Goal: Task Accomplishment & Management: Use online tool/utility

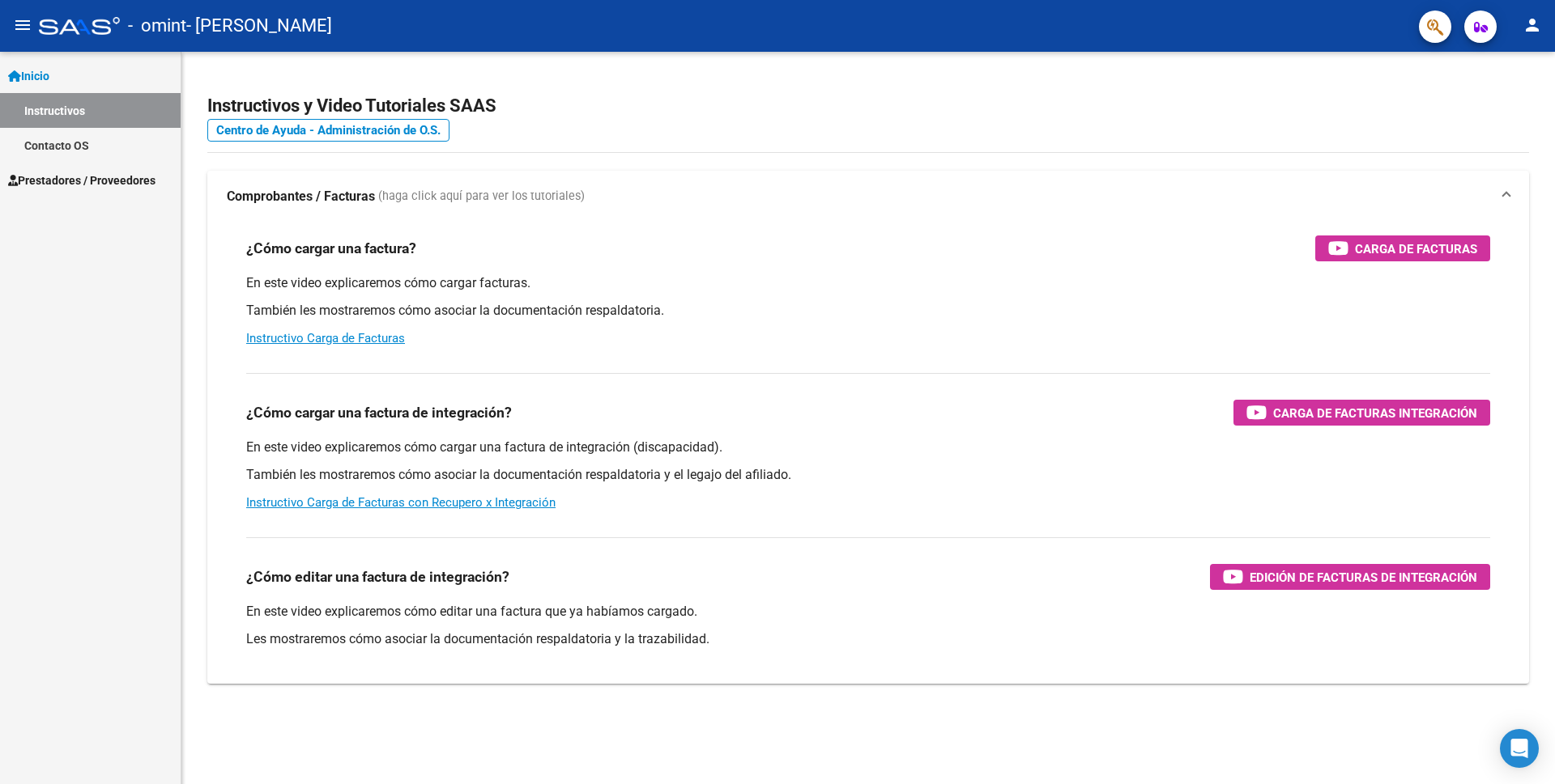
click at [105, 182] on span "Prestadores / Proveedores" at bounding box center [82, 181] width 148 height 18
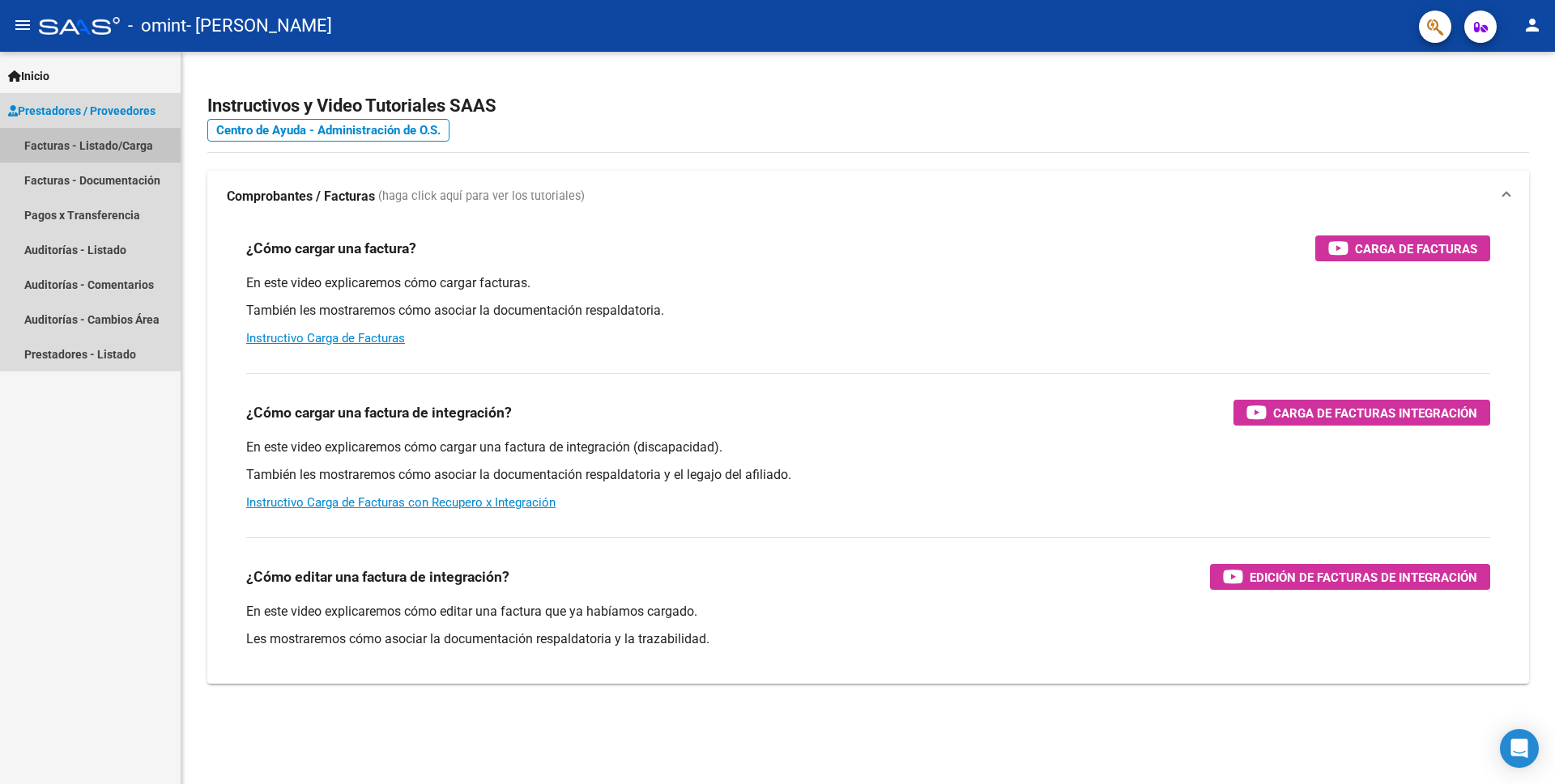
click at [114, 144] on link "Facturas - Listado/Carga" at bounding box center [90, 145] width 181 height 35
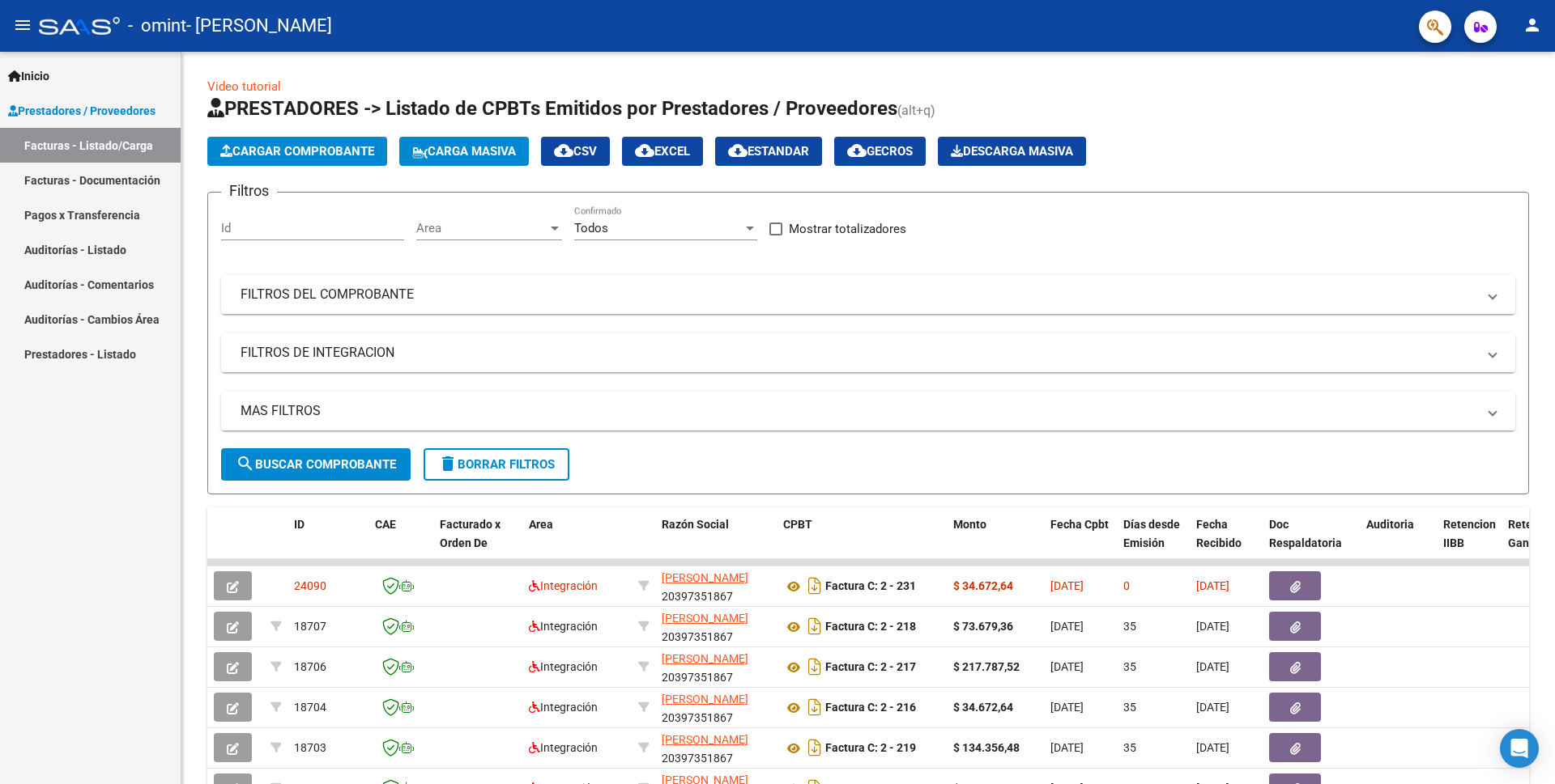
scroll to position [162, 0]
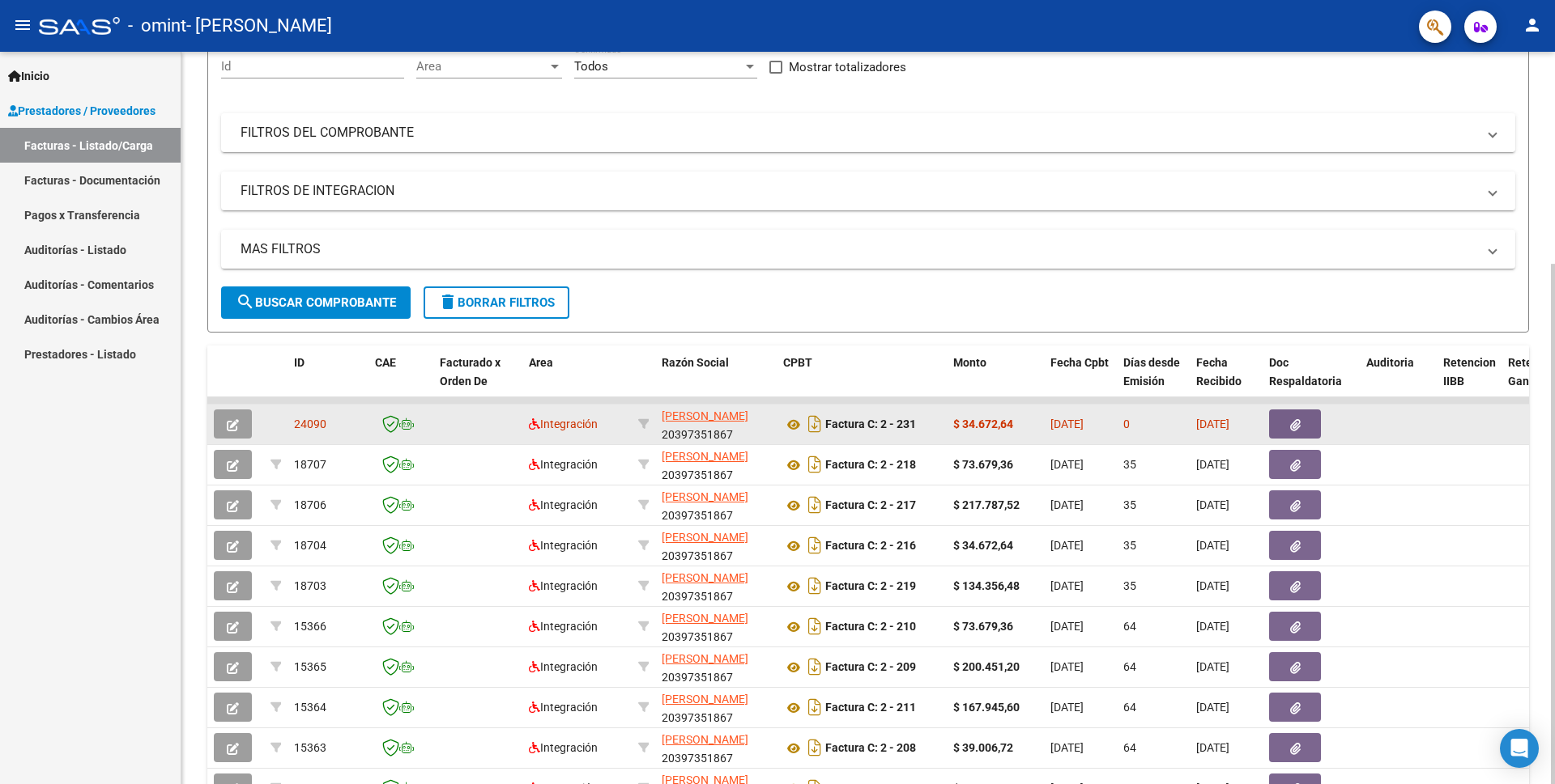
click at [223, 421] on button "button" at bounding box center [232, 424] width 38 height 29
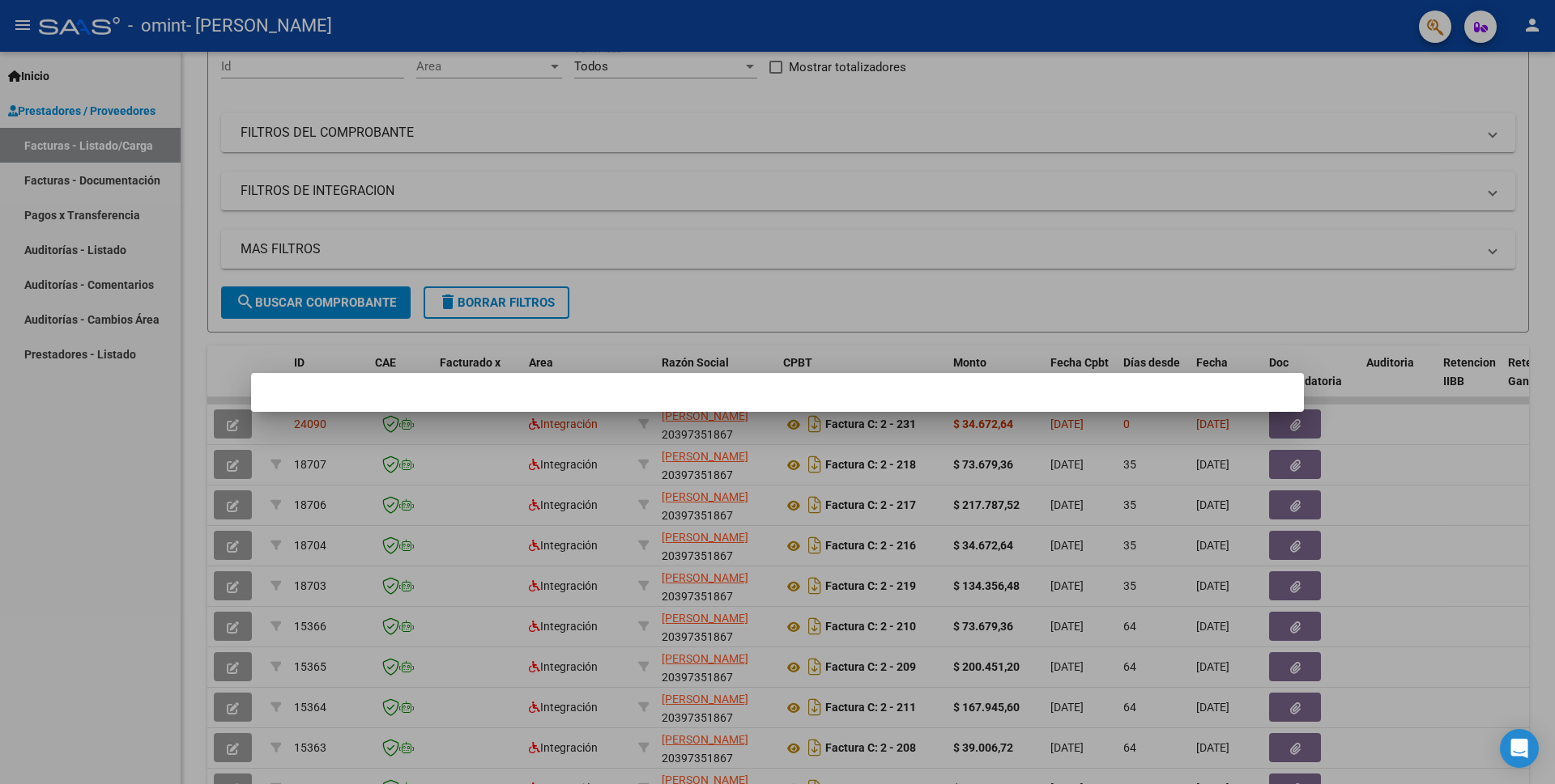
click at [116, 441] on div at bounding box center [777, 392] width 1555 height 784
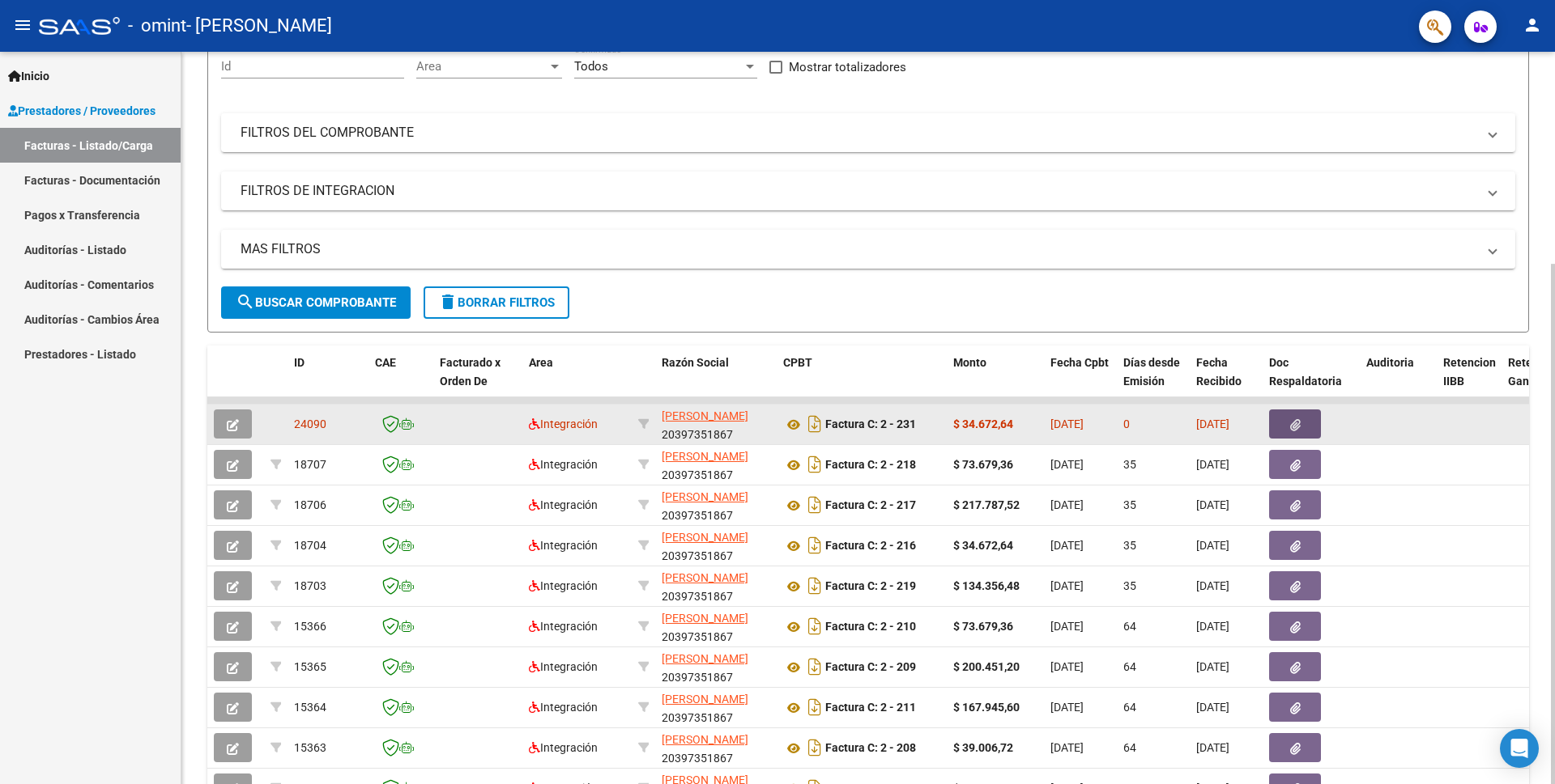
click at [1288, 425] on button "button" at bounding box center [1295, 424] width 52 height 29
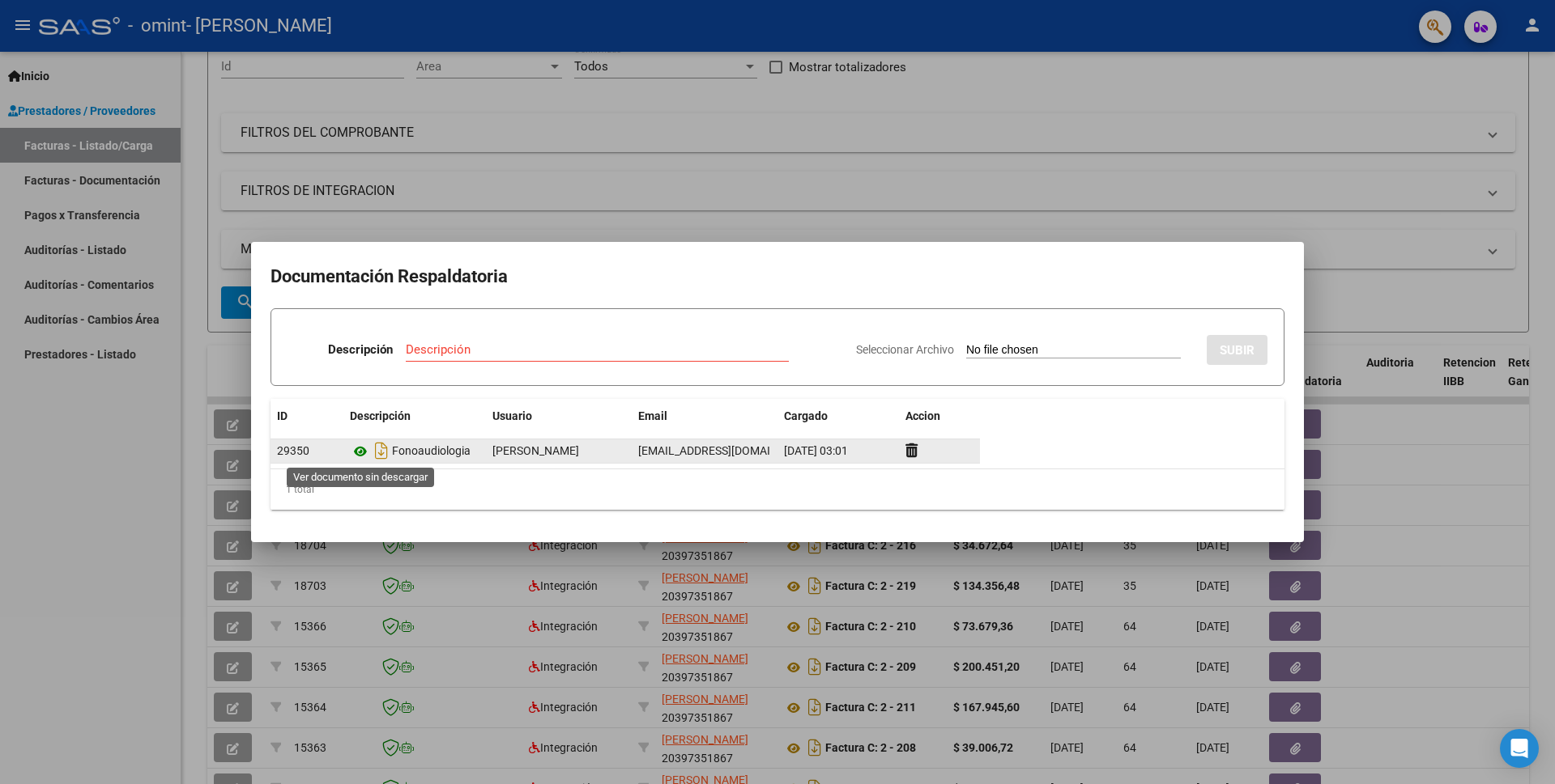
click at [356, 446] on icon at bounding box center [359, 452] width 21 height 20
click at [1417, 245] on div at bounding box center [777, 392] width 1555 height 784
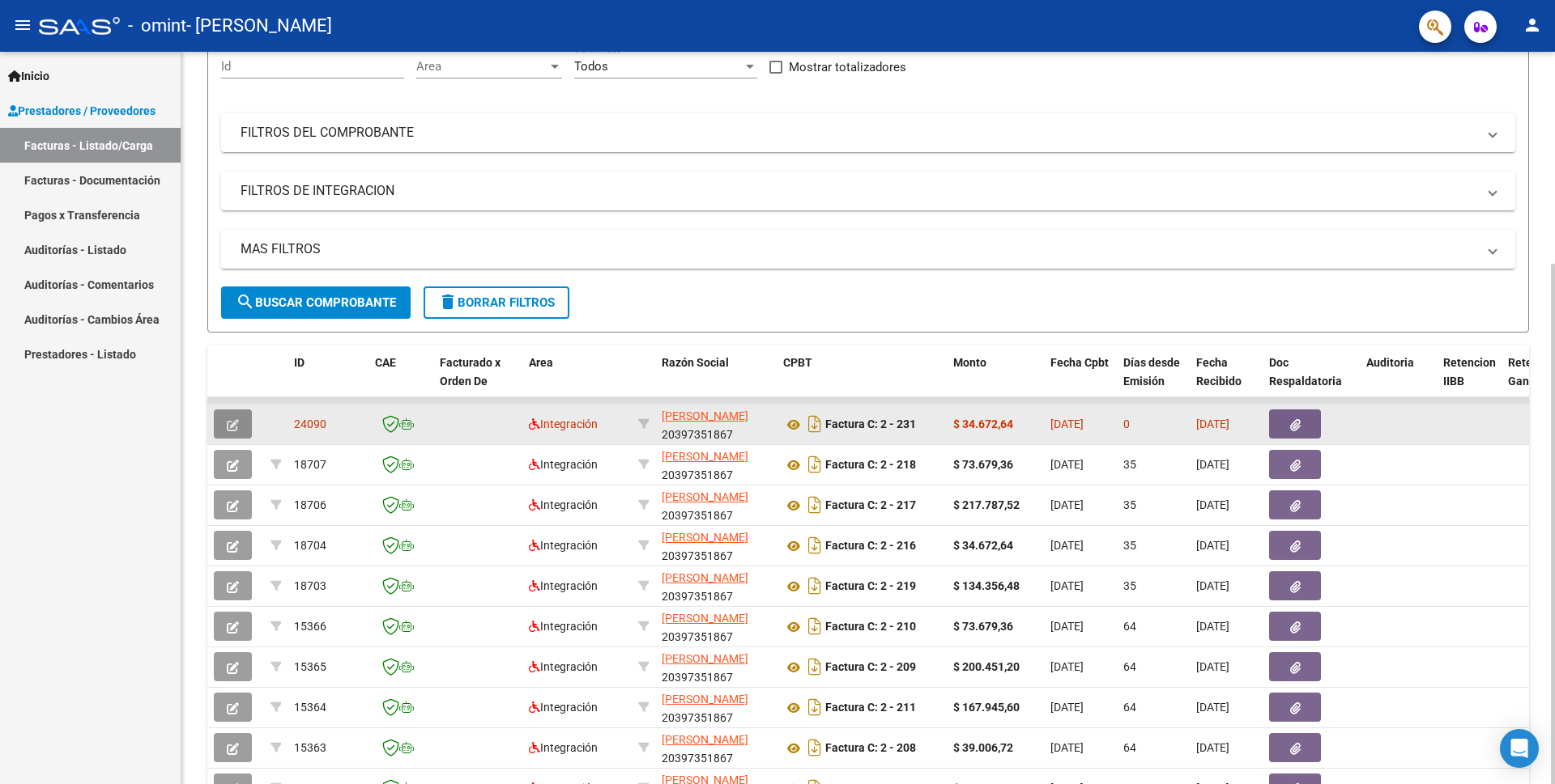
click at [228, 425] on icon "button" at bounding box center [232, 425] width 12 height 12
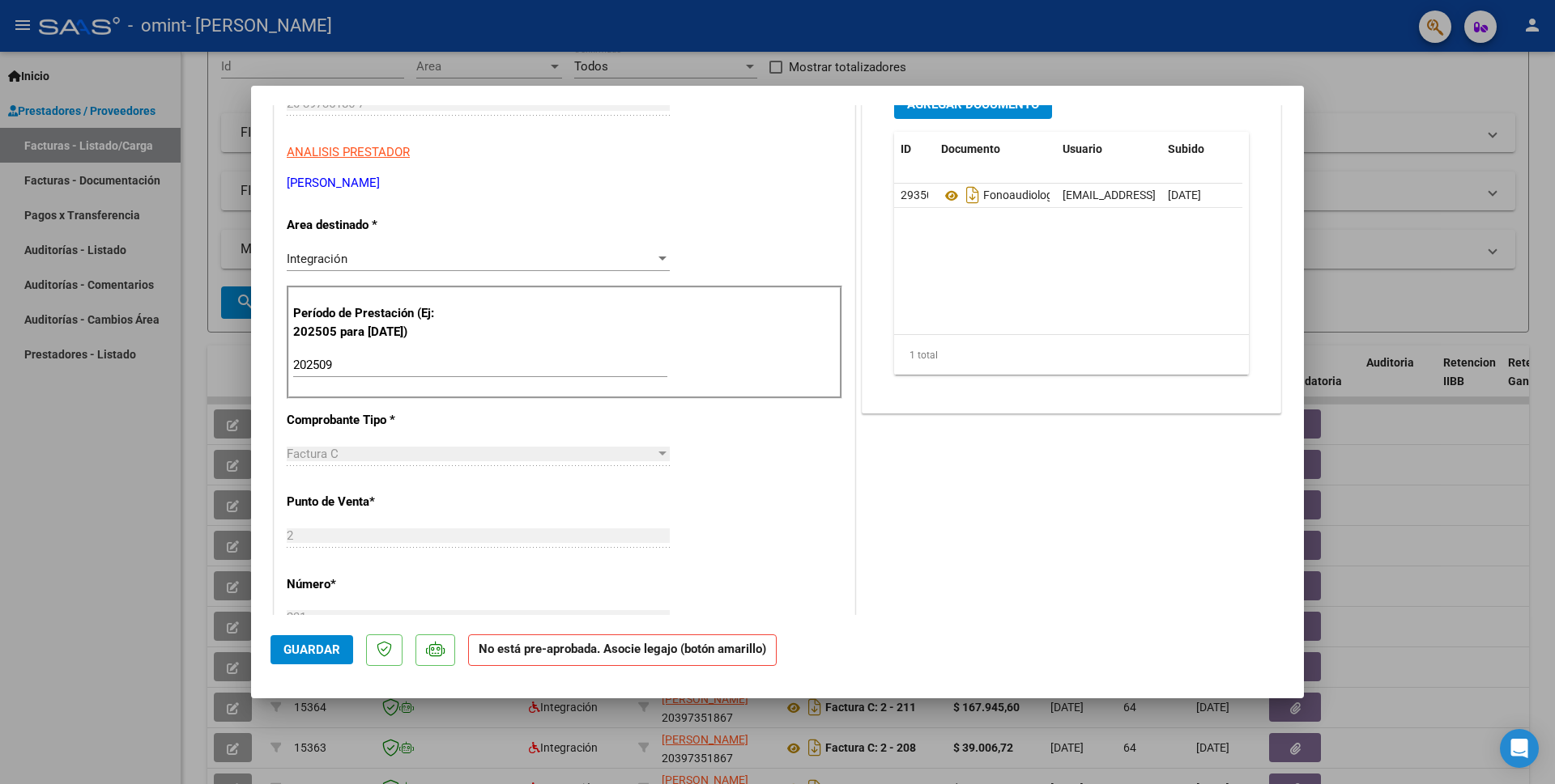
scroll to position [0, 0]
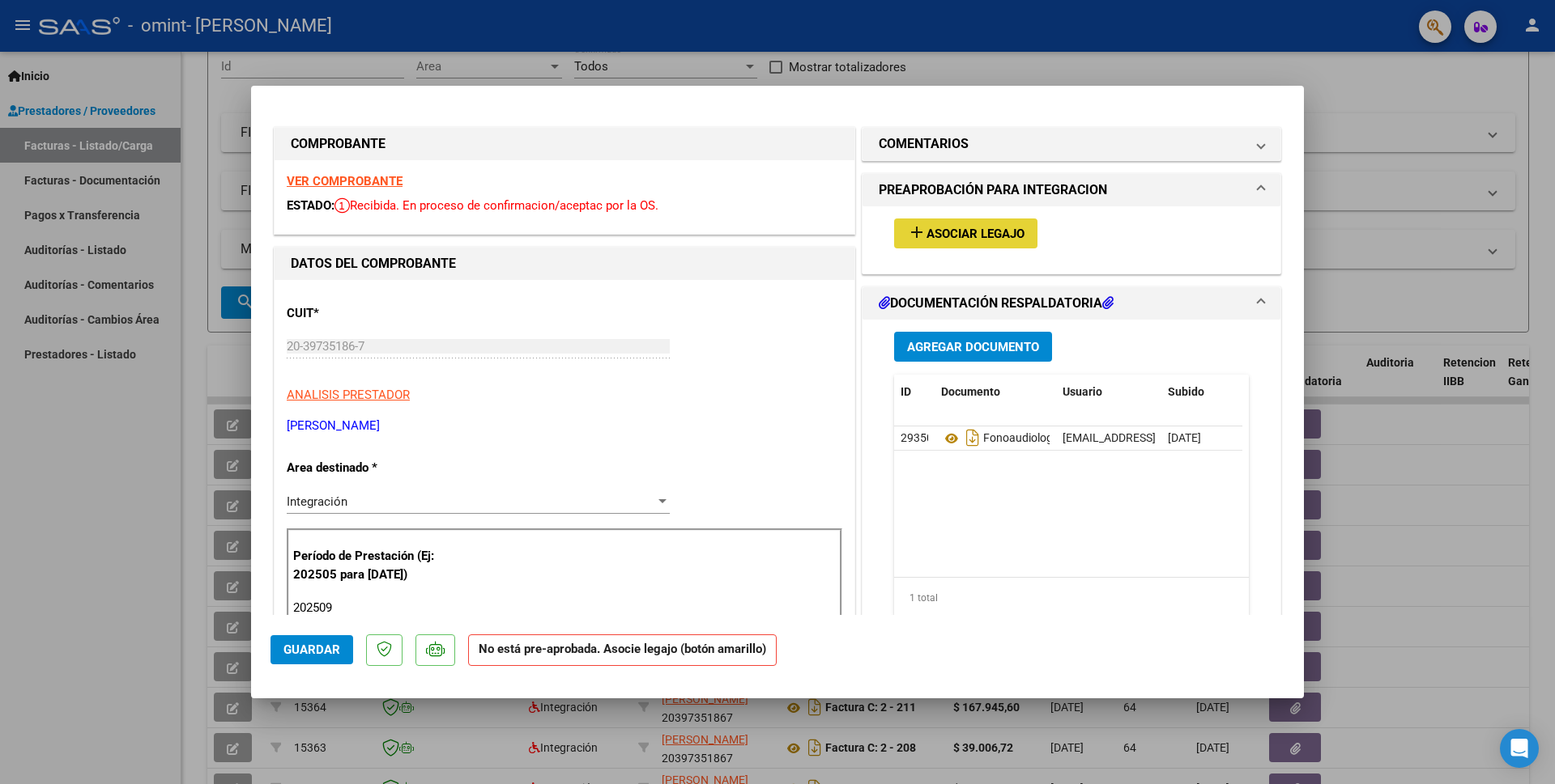
click at [945, 226] on span "add Asociar Legajo" at bounding box center [965, 233] width 117 height 14
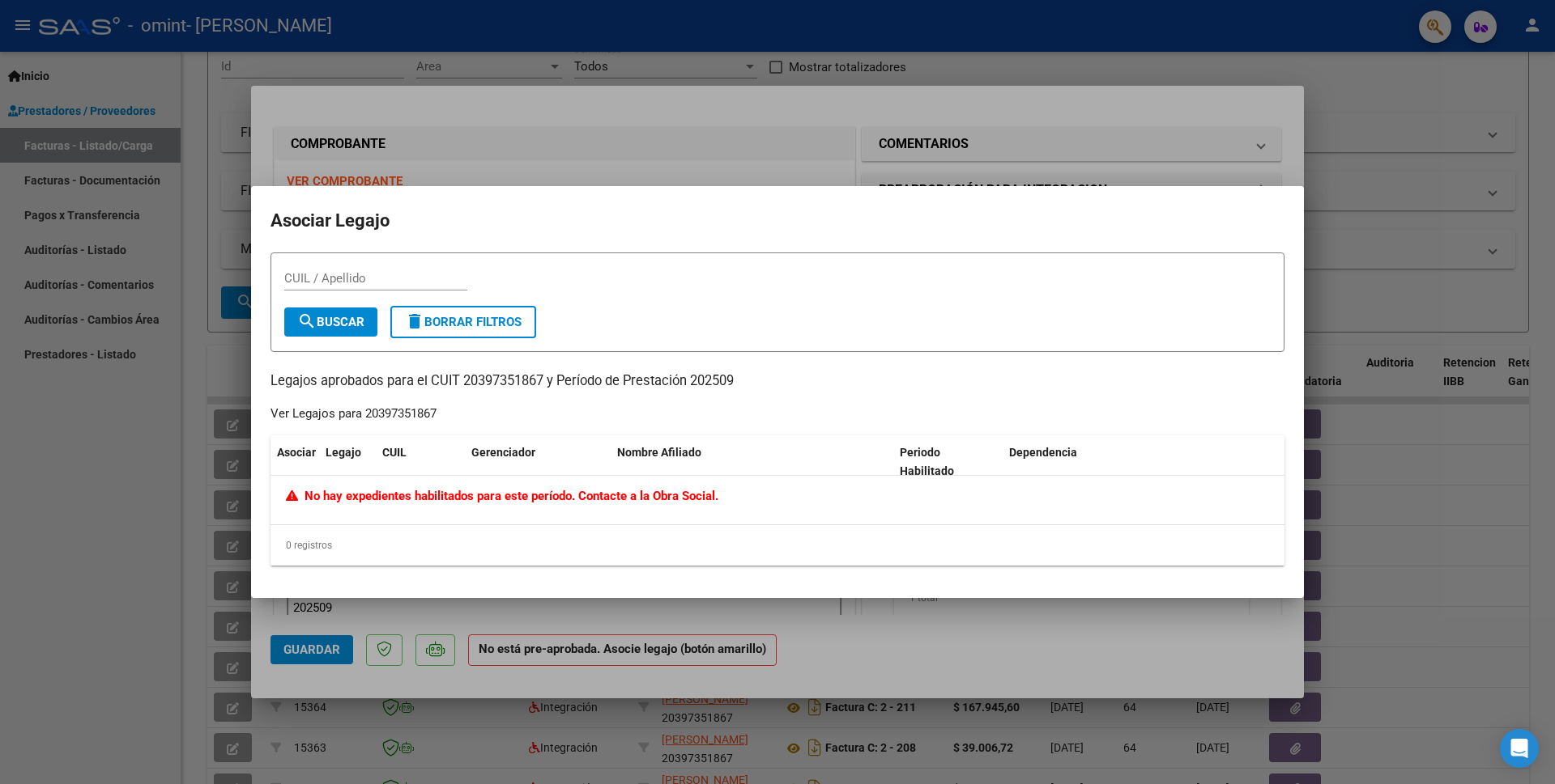
click at [1385, 307] on div at bounding box center [777, 392] width 1555 height 784
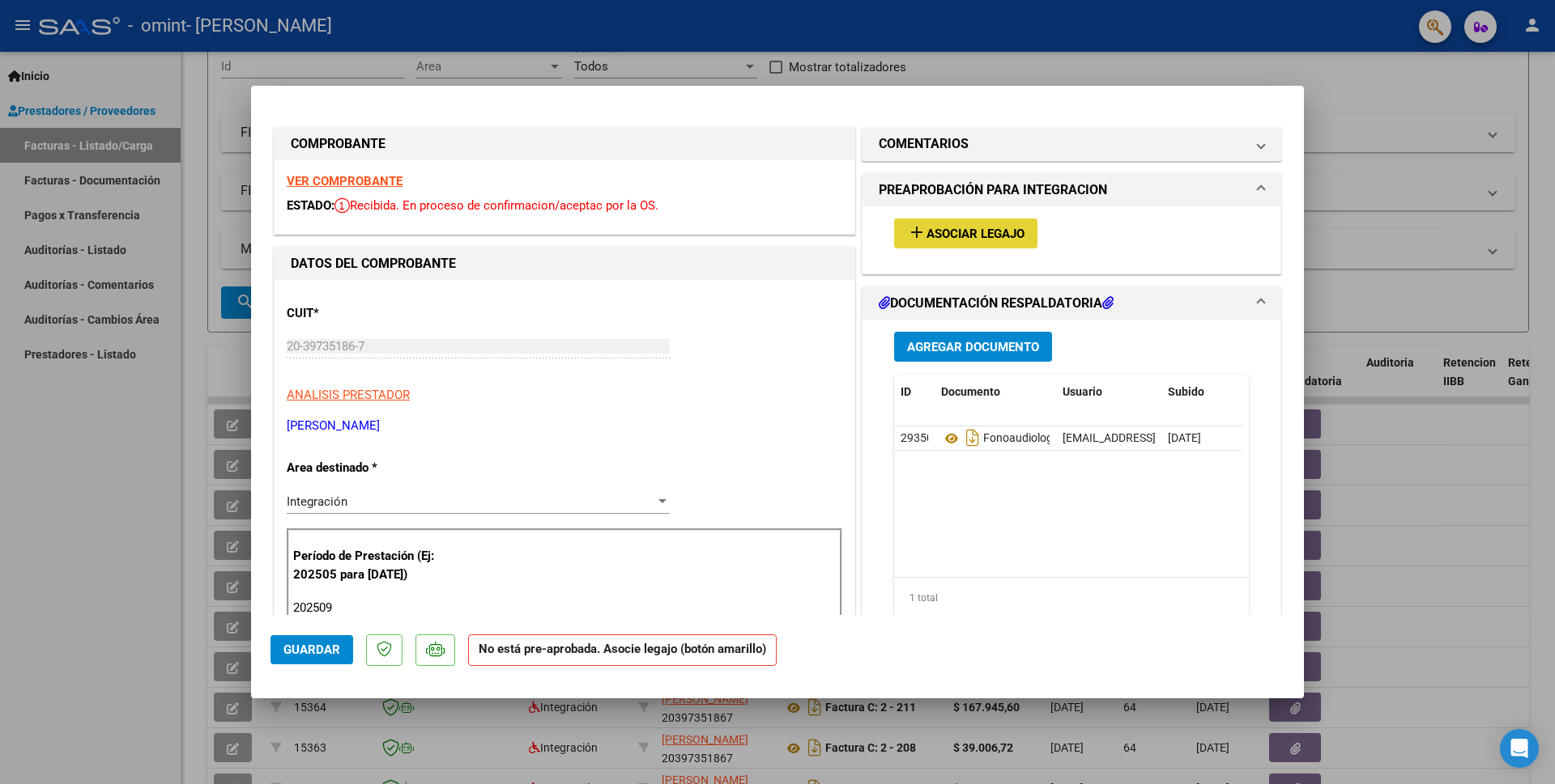
click at [944, 222] on button "add Asociar Legajo" at bounding box center [965, 233] width 143 height 30
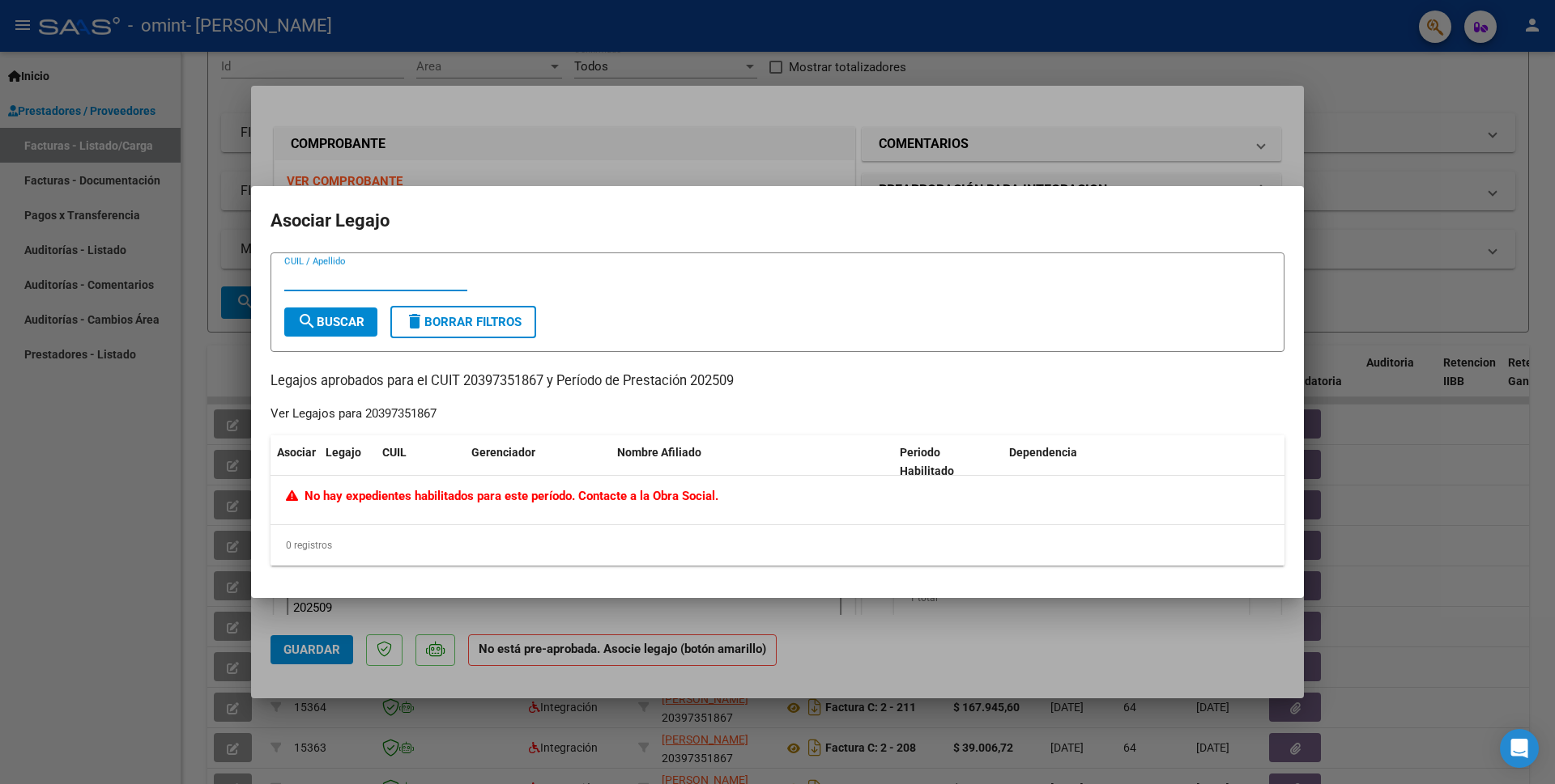
click at [60, 506] on div at bounding box center [777, 392] width 1555 height 784
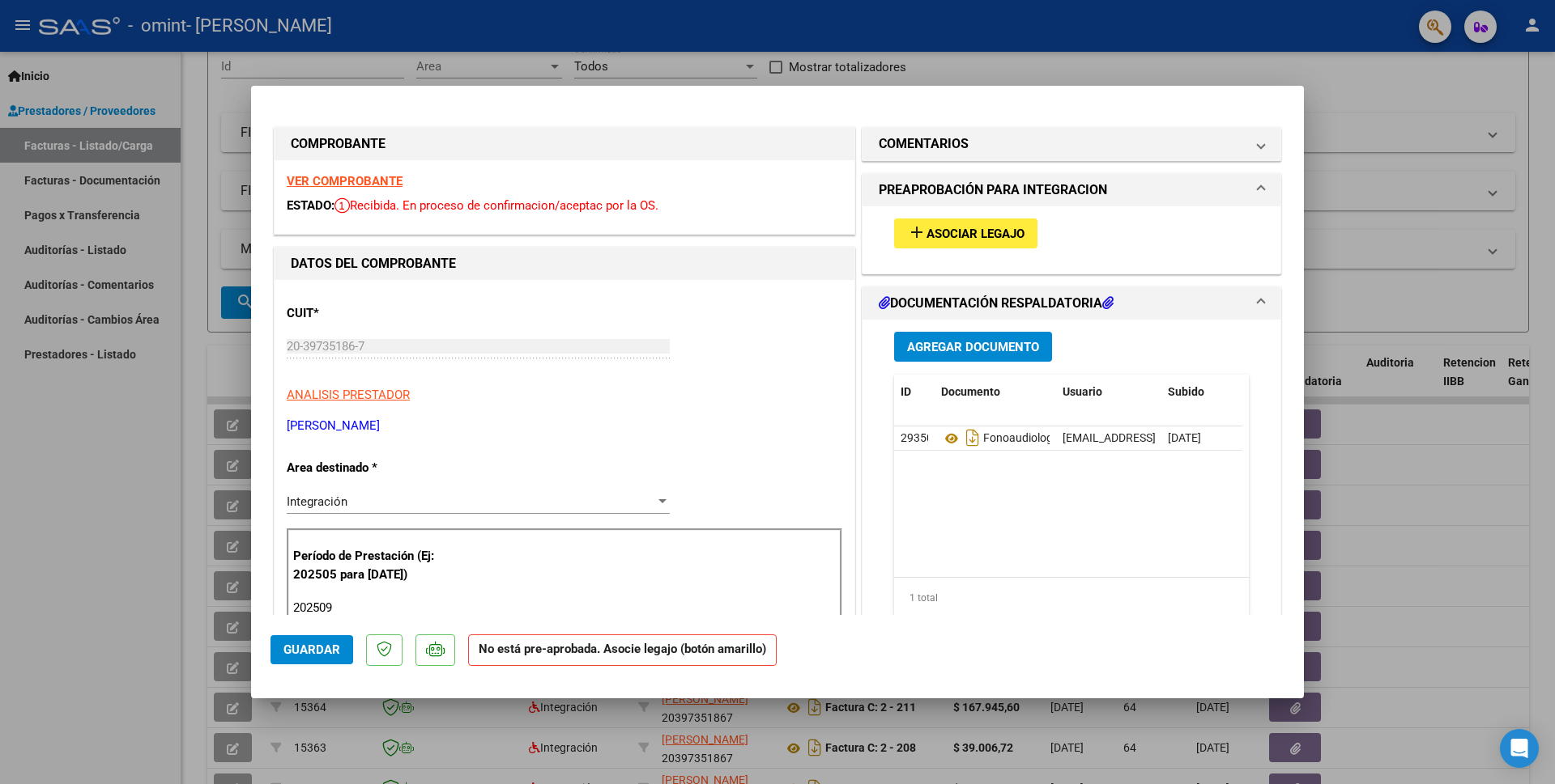
click at [997, 230] on span "Asociar Legajo" at bounding box center [975, 234] width 98 height 14
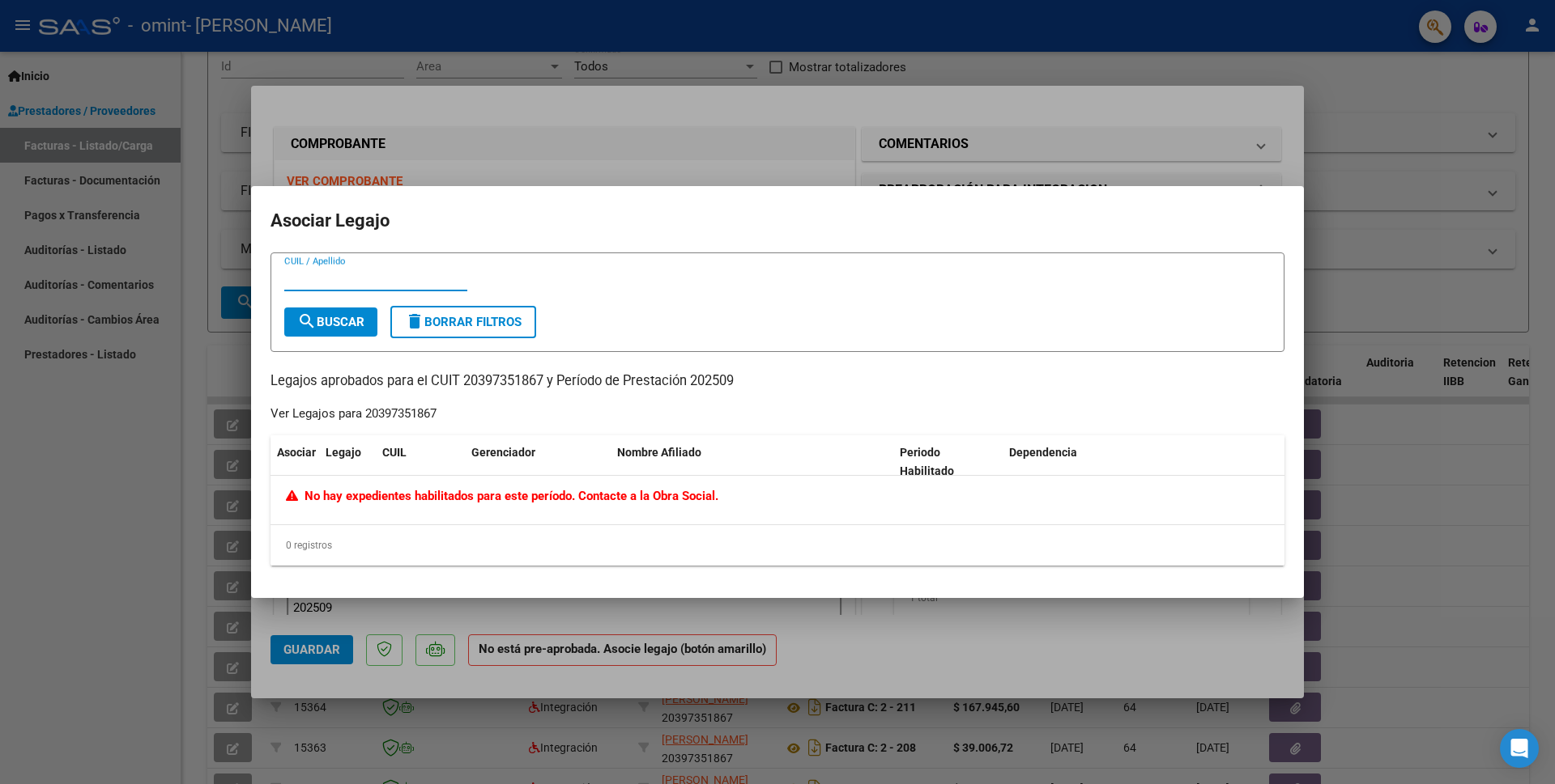
click at [144, 552] on div at bounding box center [777, 392] width 1555 height 784
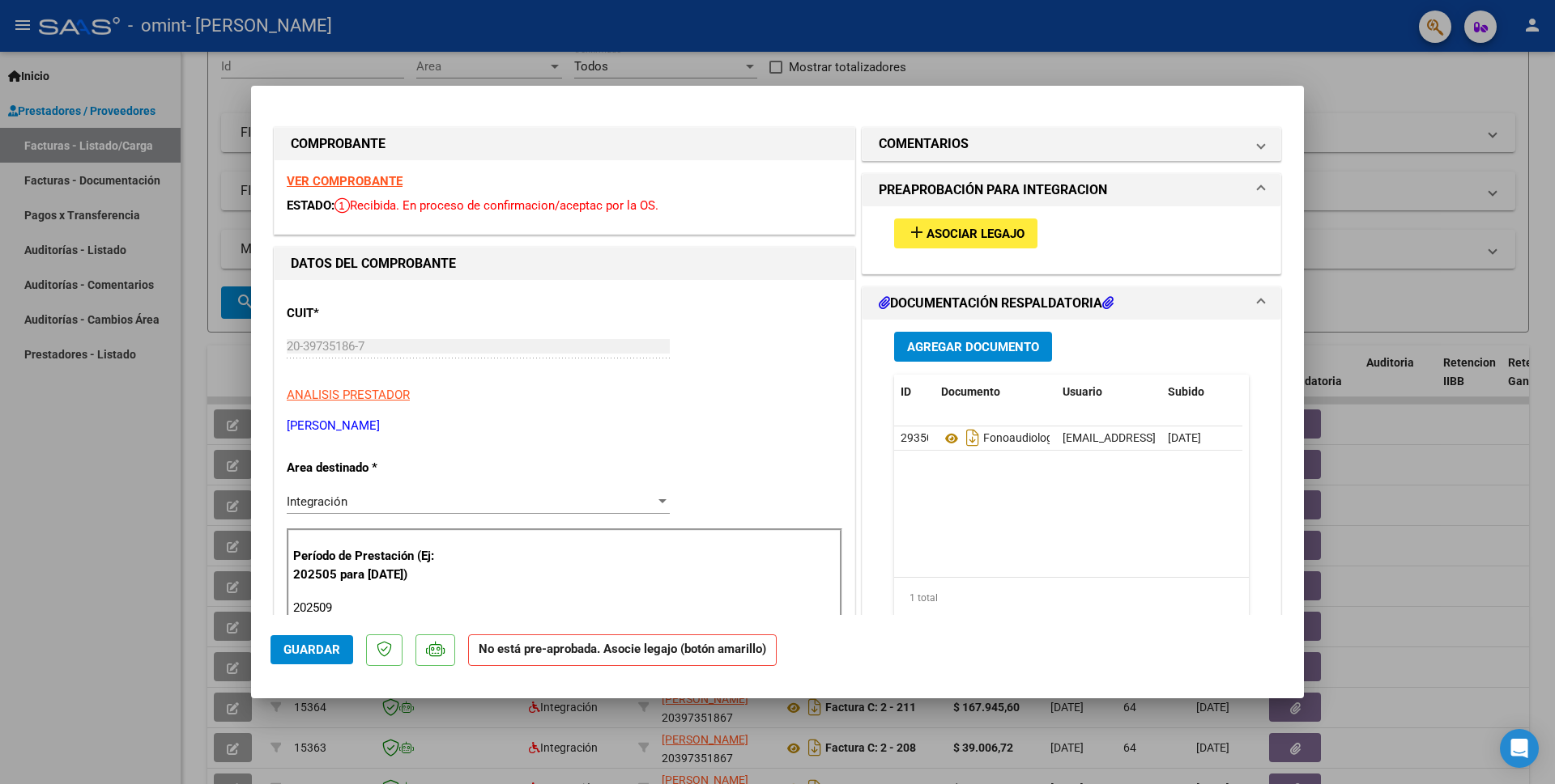
click at [46, 514] on div at bounding box center [777, 392] width 1555 height 784
